Goal: Find specific page/section: Find specific page/section

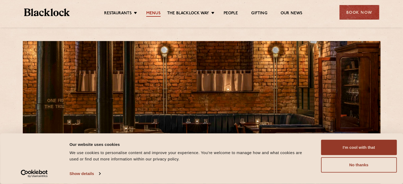
click at [154, 11] on link "Menus" at bounding box center [153, 14] width 14 height 6
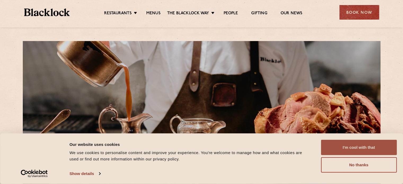
click at [360, 145] on button "I'm cool with that" at bounding box center [359, 147] width 76 height 15
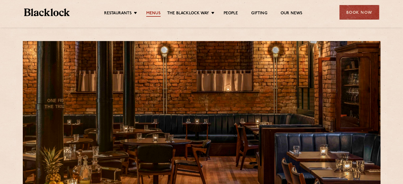
click at [152, 12] on link "Menus" at bounding box center [153, 14] width 14 height 6
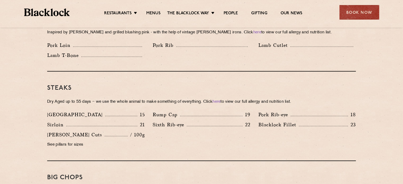
scroll to position [450, 0]
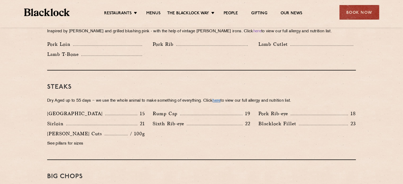
click at [220, 99] on link "here" at bounding box center [216, 101] width 8 height 4
